Goal: Information Seeking & Learning: Check status

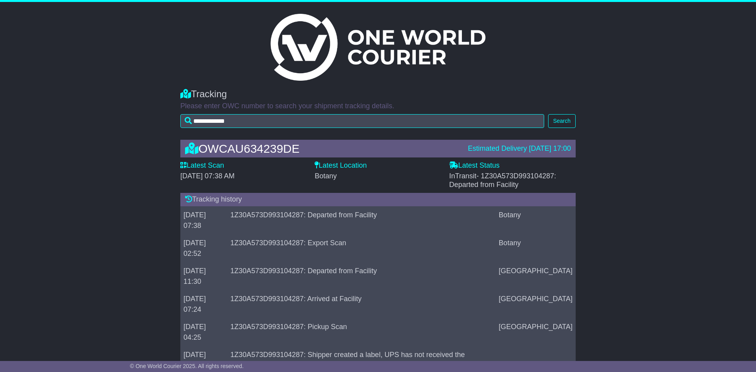
click at [224, 146] on div "OWCAU634239DE" at bounding box center [322, 148] width 283 height 13
click at [144, 173] on div "OWCAU634239DE Estimated Delivery [DATE] 17:00 Latest Scan [DATE] 07:38 AM Lates…" at bounding box center [378, 259] width 756 height 254
click at [334, 318] on td "1Z30A573D993104287: Pickup Scan" at bounding box center [361, 332] width 268 height 28
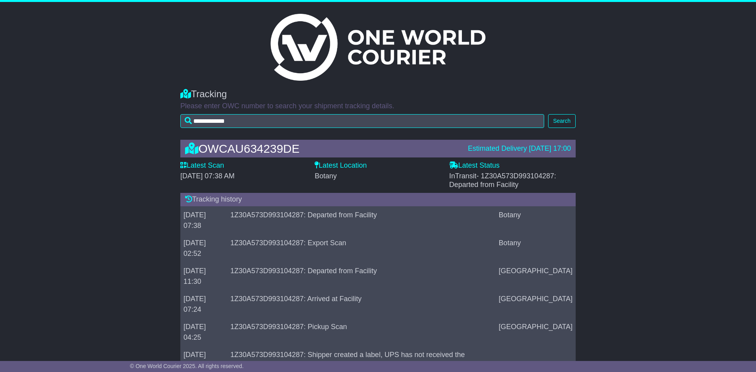
click at [338, 234] on td "1Z30A573D993104287: Export Scan" at bounding box center [361, 248] width 268 height 28
click at [336, 234] on td "1Z30A573D993104287: Export Scan" at bounding box center [361, 248] width 268 height 28
click at [334, 234] on td "1Z30A573D993104287: Export Scan" at bounding box center [361, 248] width 268 height 28
click at [340, 216] on td "1Z30A573D993104287: Departed from Facility" at bounding box center [361, 220] width 268 height 28
